Goal: Task Accomplishment & Management: Use online tool/utility

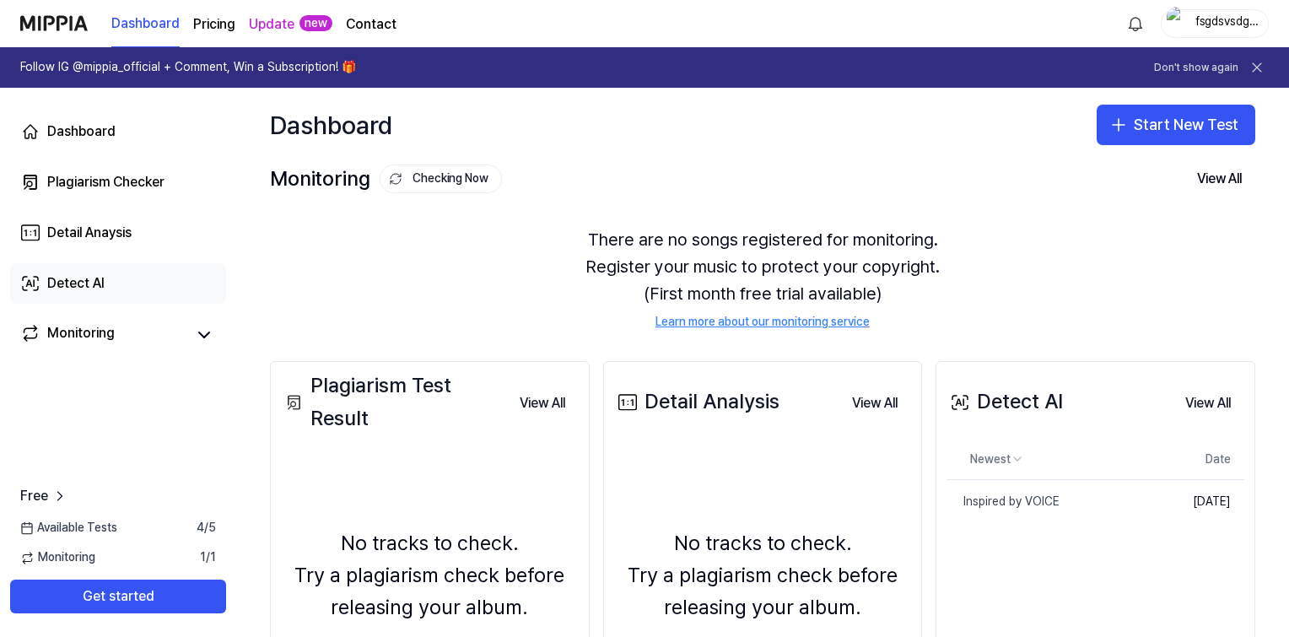
click at [93, 279] on div "Detect AI" at bounding box center [75, 283] width 57 height 20
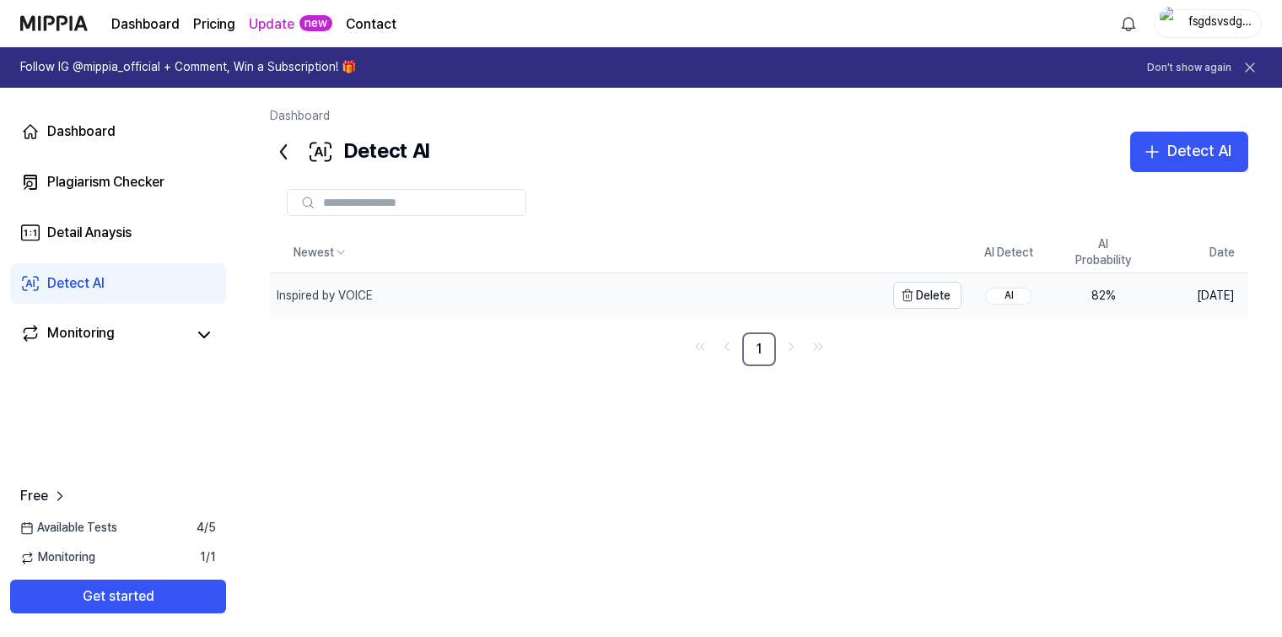
click at [864, 306] on div "Inspired by VOICE" at bounding box center [577, 295] width 615 height 44
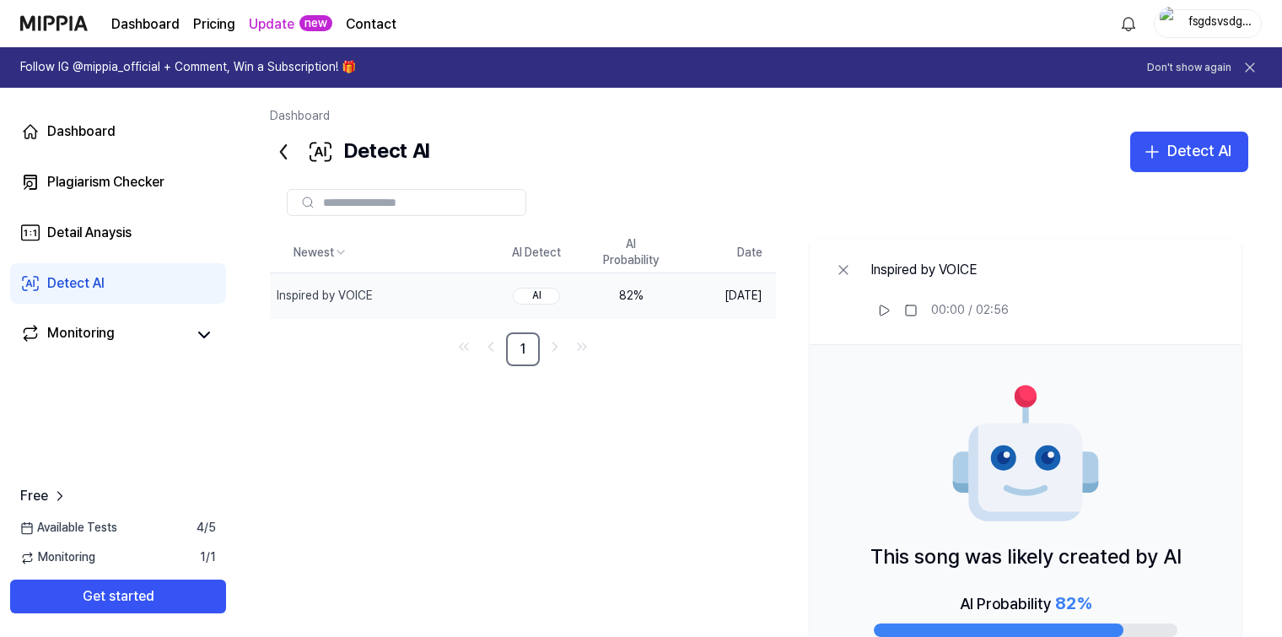
click at [594, 305] on td "82 %" at bounding box center [631, 295] width 94 height 45
click at [155, 172] on div "Plagiarism Checker" at bounding box center [105, 182] width 117 height 20
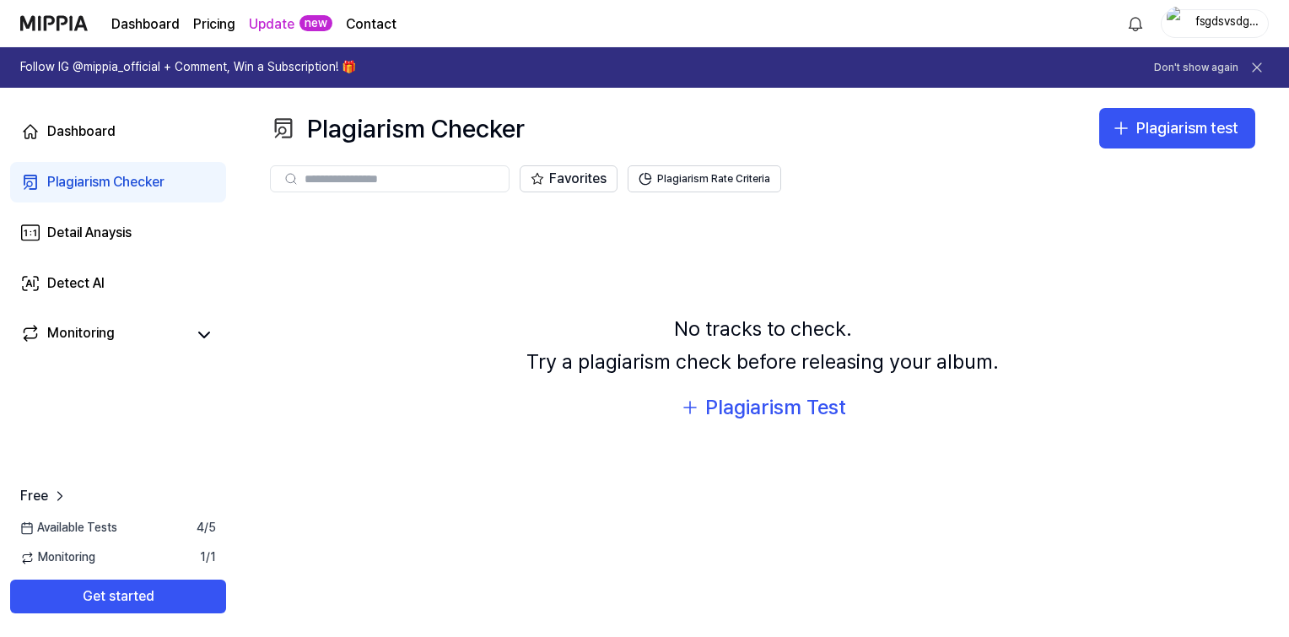
click at [1232, 26] on div "fsgdsvsdgsdg" at bounding box center [1225, 22] width 66 height 19
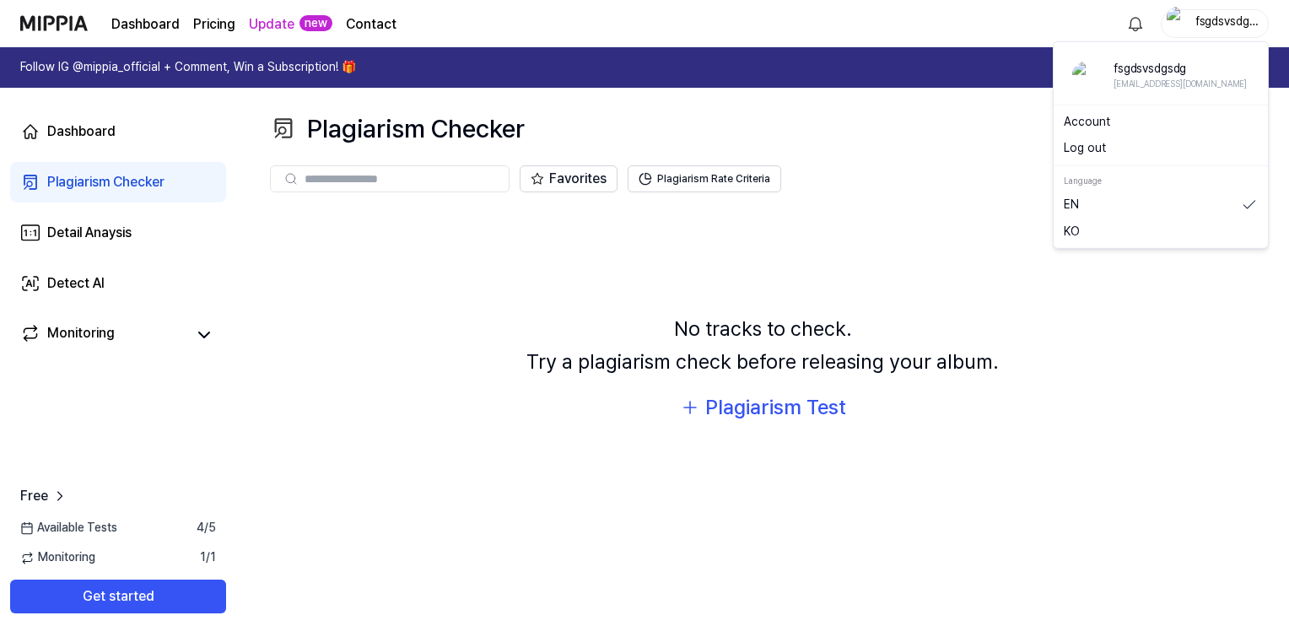
click at [1104, 147] on button "Log out" at bounding box center [1161, 148] width 194 height 17
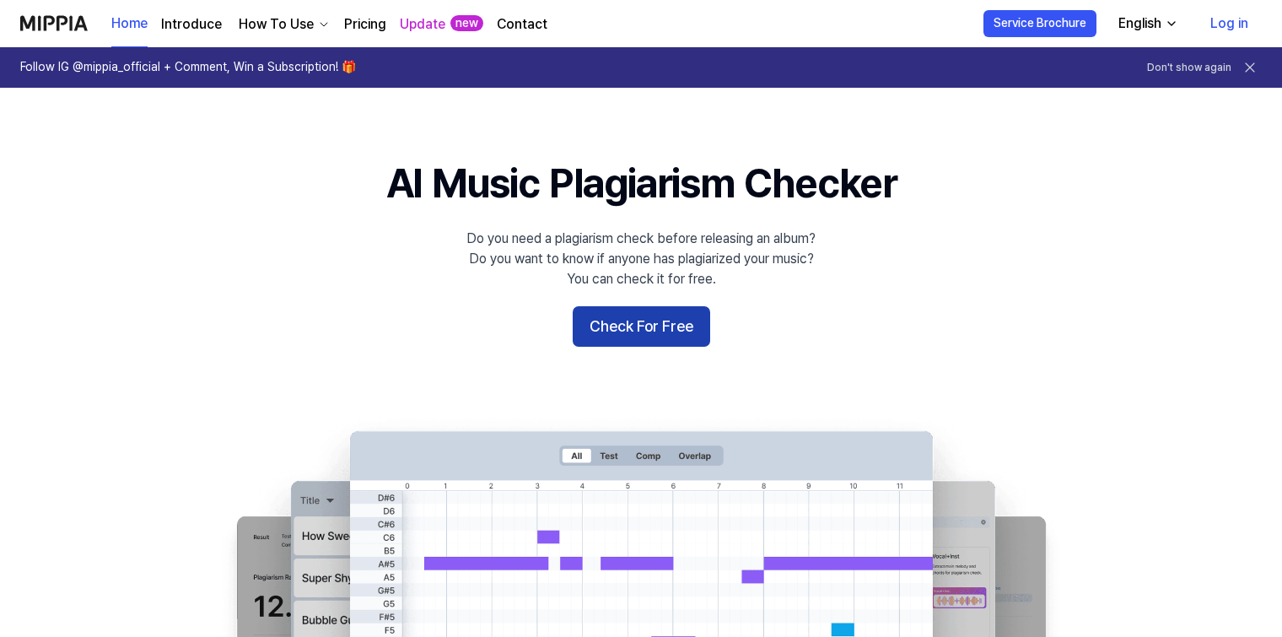
click at [623, 324] on button "Check For Free" at bounding box center [642, 326] width 138 height 40
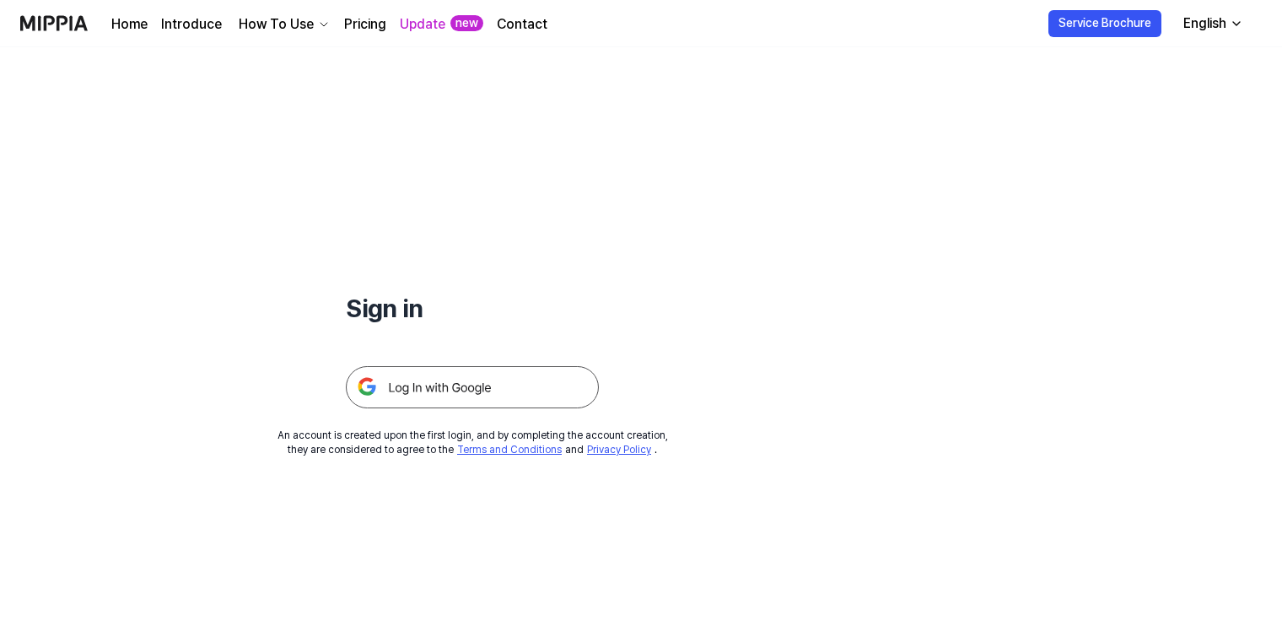
click at [452, 377] on img at bounding box center [472, 387] width 253 height 42
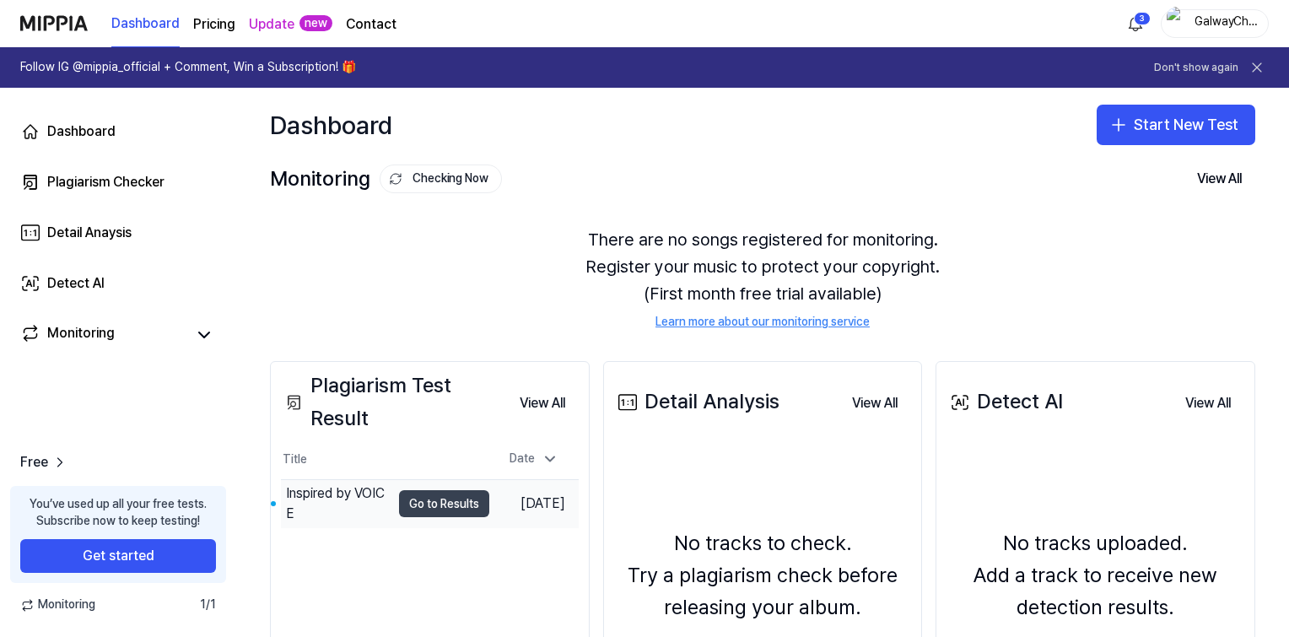
click at [425, 505] on button "Go to Results" at bounding box center [444, 503] width 90 height 27
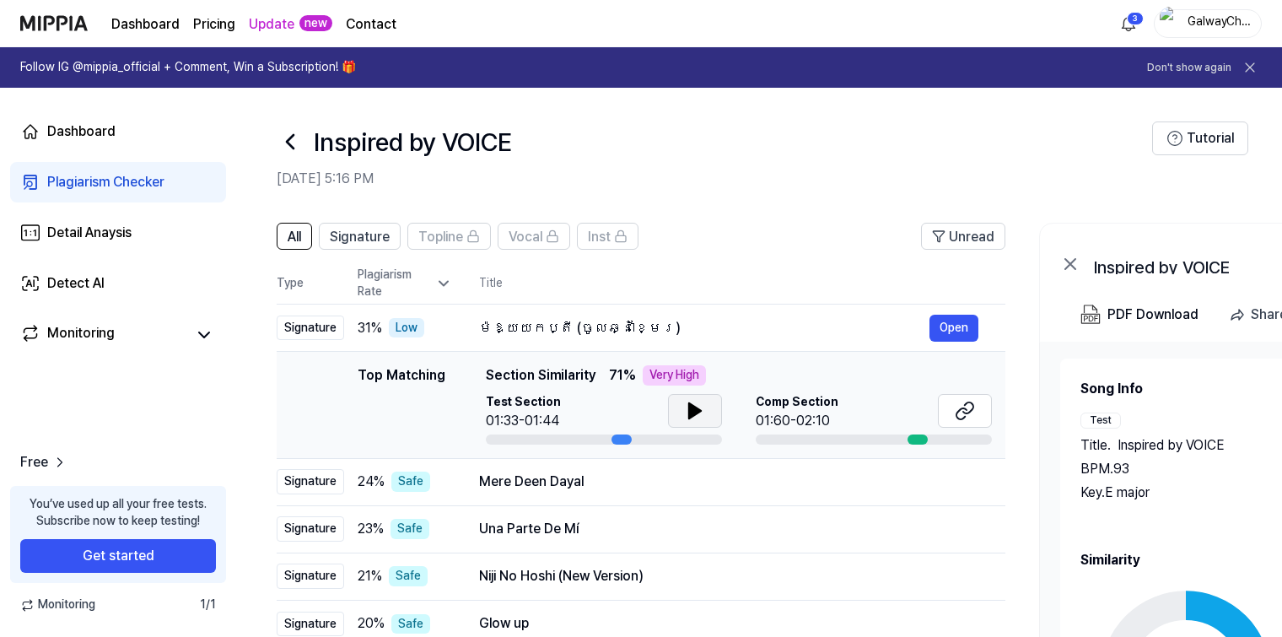
click at [701, 412] on icon at bounding box center [695, 411] width 20 height 20
click at [707, 418] on button at bounding box center [695, 411] width 54 height 34
click at [982, 404] on button at bounding box center [965, 411] width 54 height 34
click at [946, 414] on button at bounding box center [965, 411] width 54 height 34
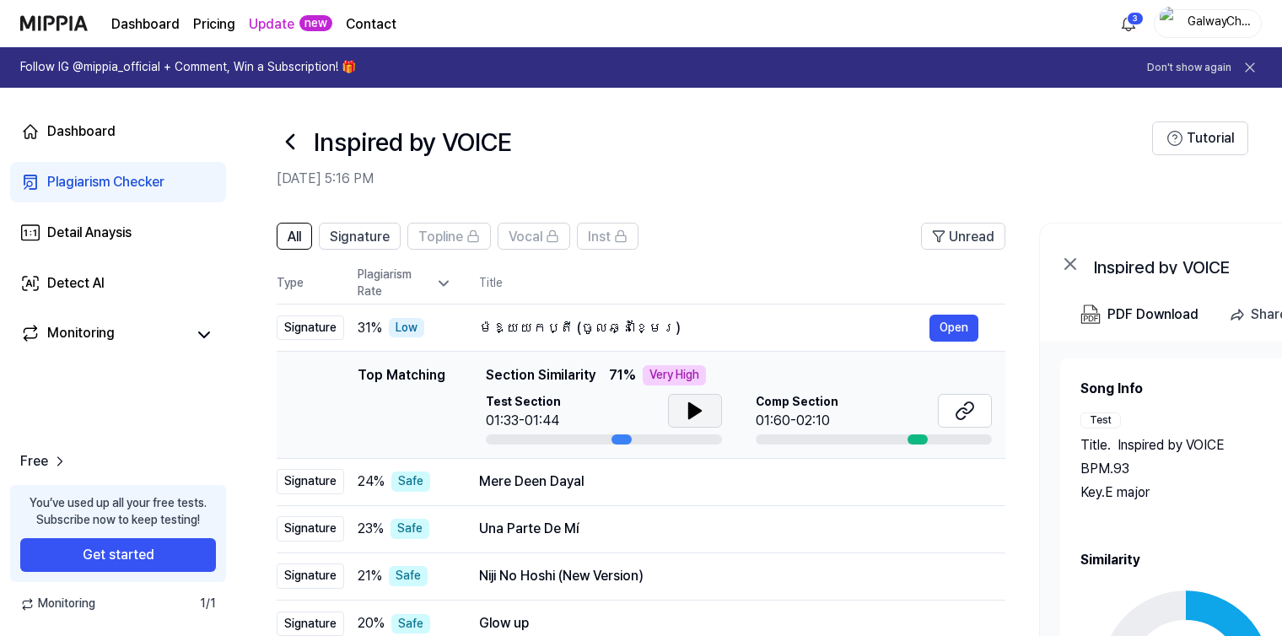
click at [685, 413] on icon at bounding box center [695, 411] width 20 height 20
click at [698, 406] on icon at bounding box center [698, 410] width 3 height 13
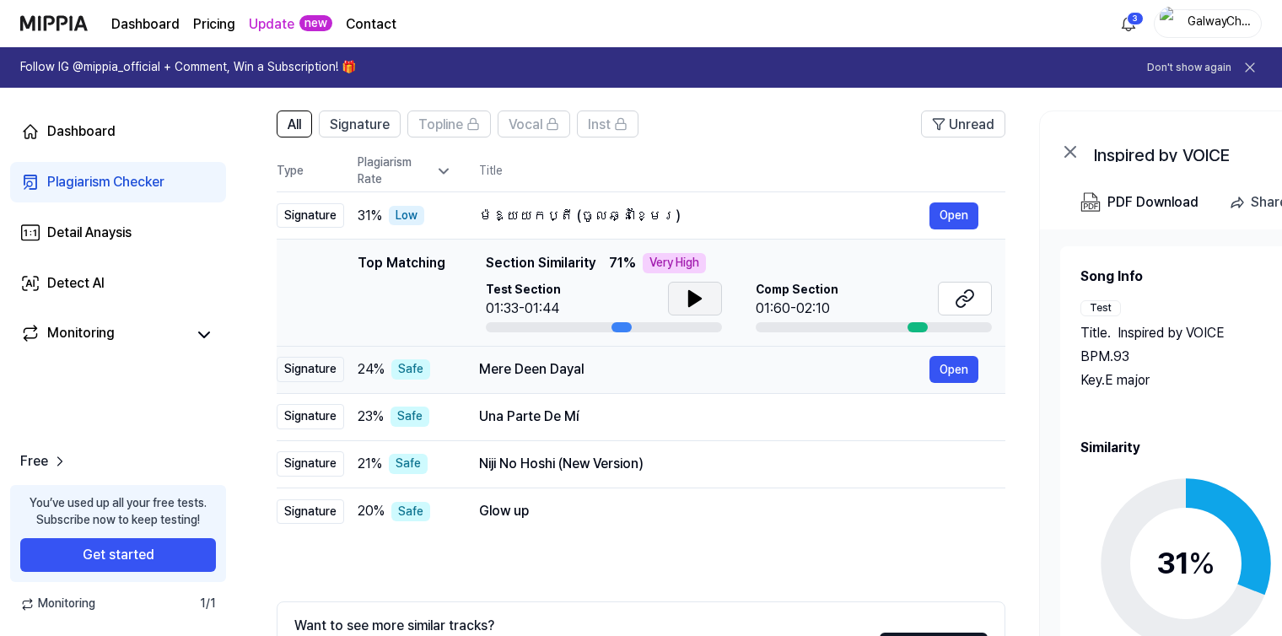
scroll to position [84, 0]
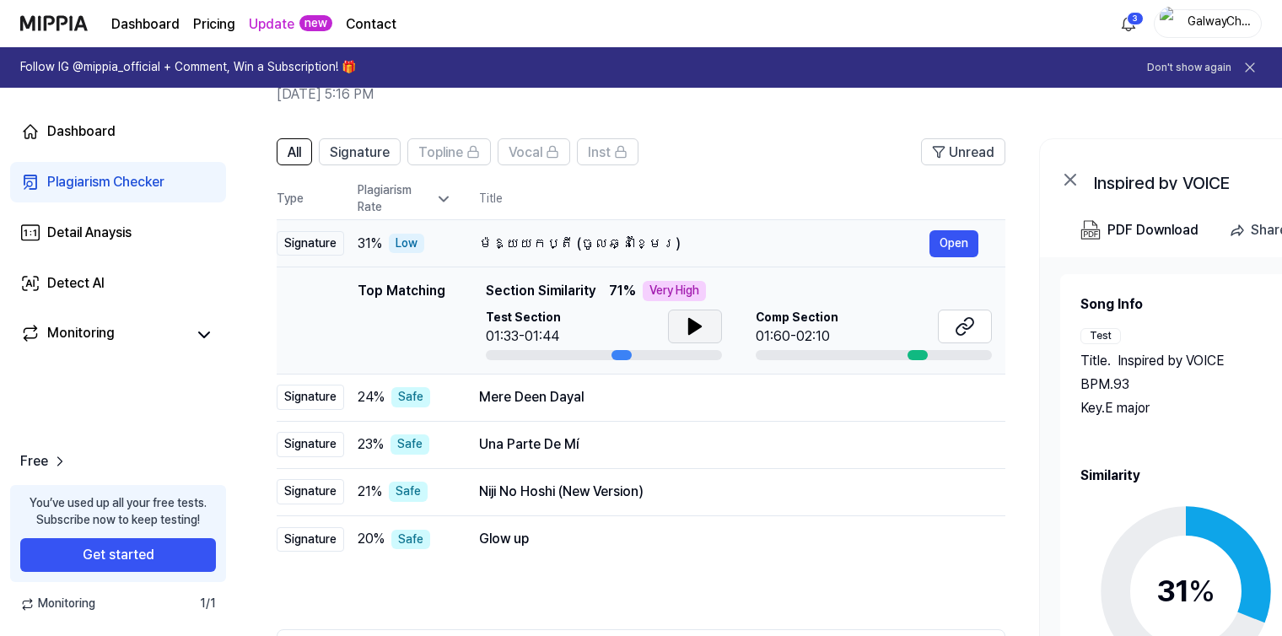
click at [462, 231] on td "ម៉ែឱ្យយកប្តី (ចូលឆ្នាំខ្មែរ) Open" at bounding box center [728, 243] width 553 height 47
click at [116, 289] on link "Detect AI" at bounding box center [118, 283] width 216 height 40
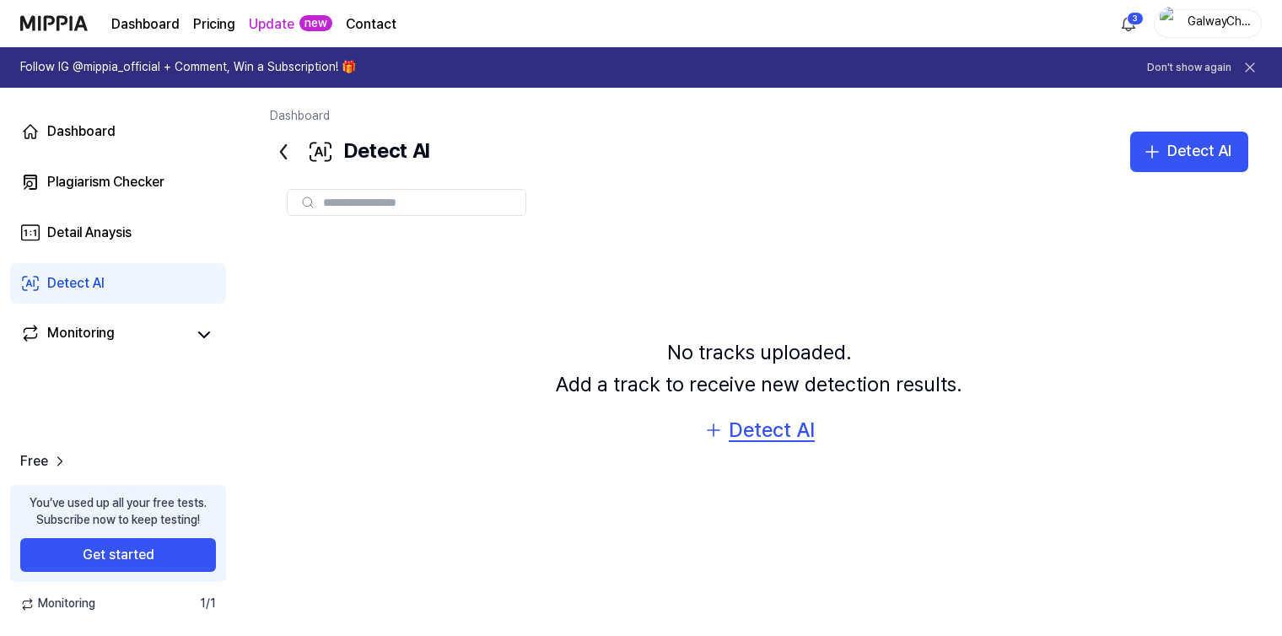
click at [768, 431] on div "Detect AI" at bounding box center [772, 430] width 86 height 32
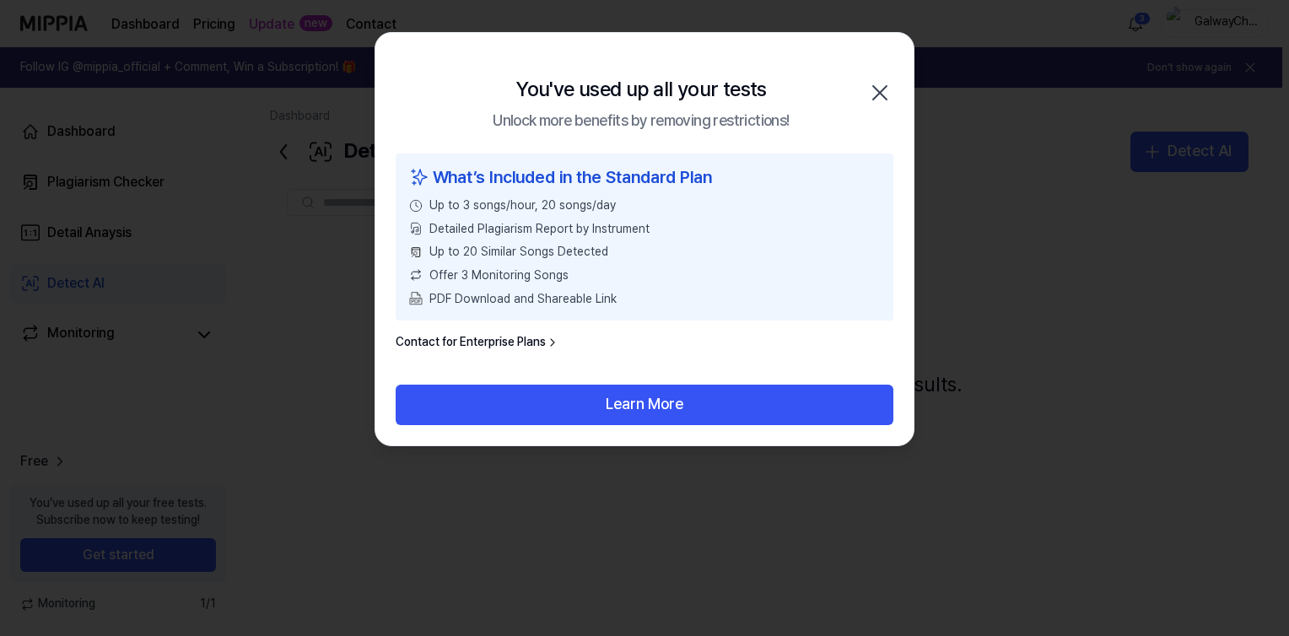
click at [879, 93] on icon "button" at bounding box center [879, 92] width 13 height 13
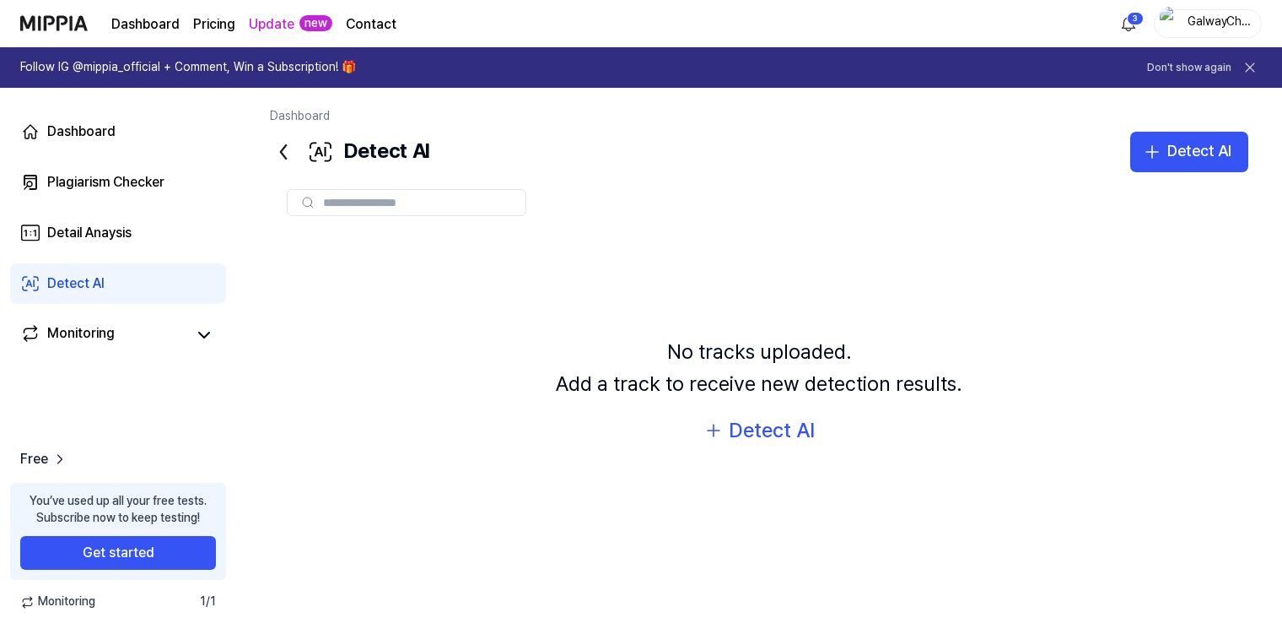
click at [277, 169] on div "Detect AI" at bounding box center [349, 152] width 159 height 40
click at [278, 148] on icon at bounding box center [283, 151] width 27 height 27
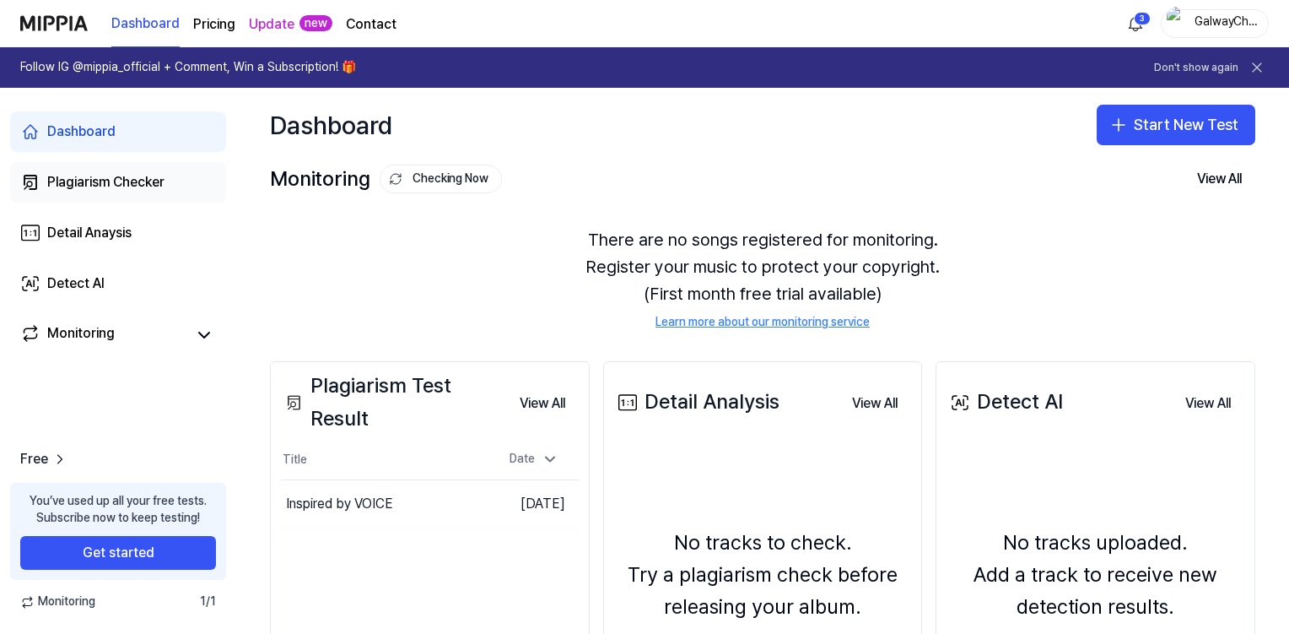
click at [133, 174] on div "Plagiarism Checker" at bounding box center [105, 182] width 117 height 20
